Goal: Task Accomplishment & Management: Manage account settings

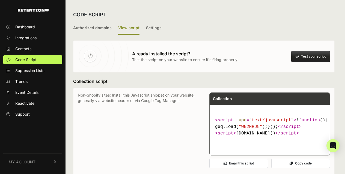
click at [313, 58] on button "Test your script" at bounding box center [310, 56] width 39 height 11
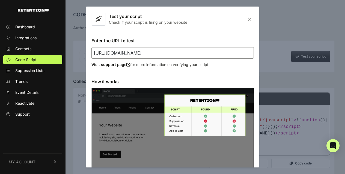
click at [282, 46] on div at bounding box center [172, 87] width 345 height 174
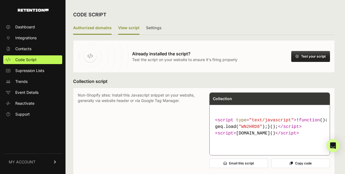
click at [81, 31] on label "Authorized domains" at bounding box center [92, 28] width 39 height 13
click at [0, 0] on input "Authorized domains" at bounding box center [0, 0] width 0 height 0
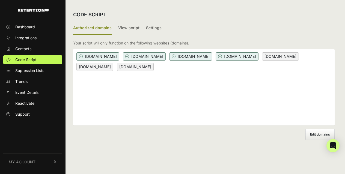
click at [234, 78] on div "catholic.lpages.co clunymedia.com everysacredsunday.com everythingcatholic.com …" at bounding box center [204, 87] width 262 height 76
click at [221, 71] on div "catholic.lpages.co clunymedia.com everysacredsunday.com everythingcatholic.com …" at bounding box center [204, 87] width 262 height 76
click at [214, 68] on div "catholic.lpages.co clunymedia.com everysacredsunday.com everythingcatholic.com …" at bounding box center [204, 87] width 262 height 76
click at [316, 134] on span "Edit domains" at bounding box center [320, 134] width 20 height 4
click at [0, 0] on input "Add domain" at bounding box center [0, 0] width 0 height 0
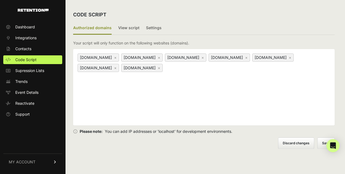
click at [243, 76] on div "catholic.lpages.co × www.everysacredsunday.com × everythingcatholic.com × www.e…" at bounding box center [204, 87] width 262 height 76
paste input "https://fullofgracewellness.com/?vge=true&aid=WN2HRD8"
type input "https://fullofgracewellness.com/vge=true&aid=WN2HRD8"
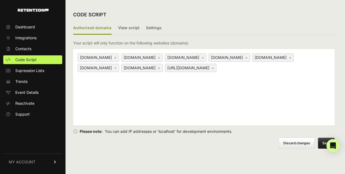
click at [212, 70] on link "×" at bounding box center [213, 68] width 2 height 5
paste input "[DOMAIN_NAME]"
type input "[DOMAIN_NAME]"
click at [322, 141] on button "Save" at bounding box center [326, 143] width 17 height 11
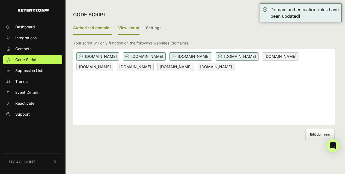
click at [126, 29] on label "View script" at bounding box center [128, 28] width 21 height 13
click at [0, 0] on input "View script" at bounding box center [0, 0] width 0 height 0
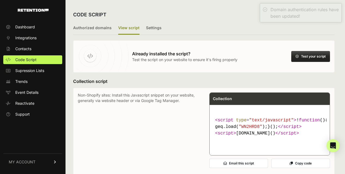
click at [309, 57] on button "Test your script" at bounding box center [310, 56] width 39 height 11
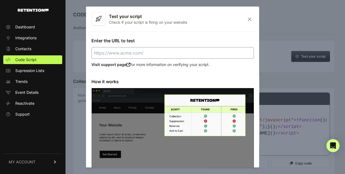
click at [146, 54] on input "Enter the URL to test" at bounding box center [172, 52] width 162 height 11
paste input "fullofgracewellness.com"
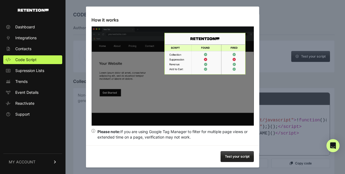
click at [239, 155] on button "Test your script" at bounding box center [237, 156] width 33 height 11
type input "https://fullofgracewellness.com"
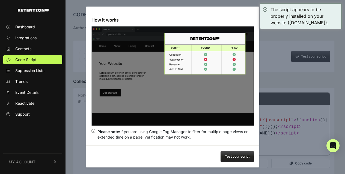
click at [276, 82] on div at bounding box center [172, 87] width 345 height 174
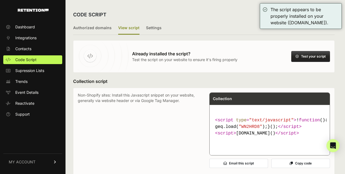
click at [208, 24] on ul "Authorized domains View script Settings" at bounding box center [204, 28] width 262 height 13
click at [98, 29] on label "Authorized domains" at bounding box center [92, 28] width 39 height 13
click at [0, 0] on input "Authorized domains" at bounding box center [0, 0] width 0 height 0
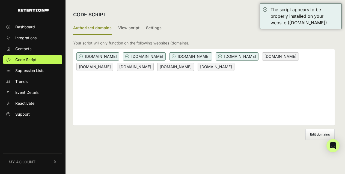
click at [158, 83] on div "catholic.lpages.co clunymedia.com everysacredsunday.com everythingcatholic.com …" at bounding box center [204, 87] width 262 height 76
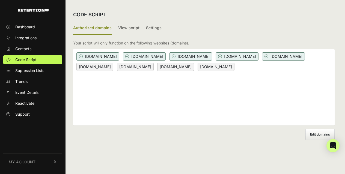
click at [315, 135] on span "Edit domains" at bounding box center [320, 134] width 20 height 4
click at [0, 0] on input "Add domain" at bounding box center [0, 0] width 0 height 0
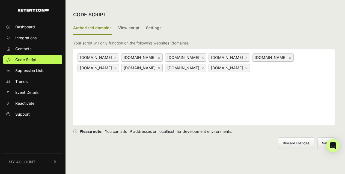
click at [160, 57] on link "×" at bounding box center [159, 57] width 2 height 5
click at [204, 57] on link "×" at bounding box center [203, 57] width 2 height 5
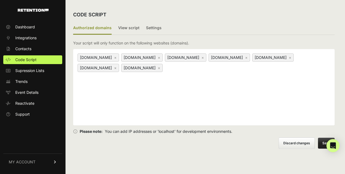
click at [204, 57] on link "×" at bounding box center [203, 57] width 2 height 5
click at [289, 60] on link "×" at bounding box center [290, 57] width 2 height 5
click at [324, 145] on button "Save" at bounding box center [326, 143] width 17 height 11
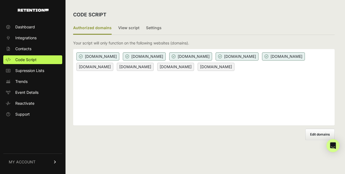
click at [183, 90] on div "[DOMAIN_NAME] [DOMAIN_NAME] [DOMAIN_NAME] [DOMAIN_NAME] [DOMAIN_NAME] [DOMAIN_N…" at bounding box center [204, 87] width 262 height 76
